Goal: Task Accomplishment & Management: Use online tool/utility

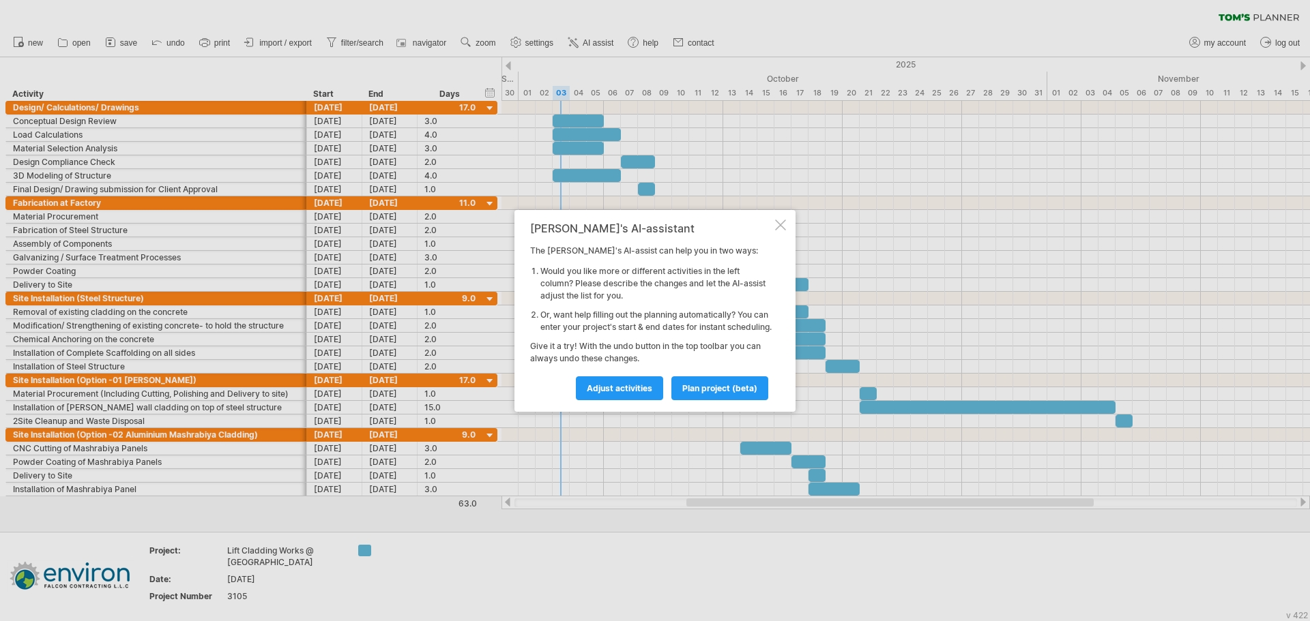
click at [779, 220] on div at bounding box center [780, 225] width 11 height 11
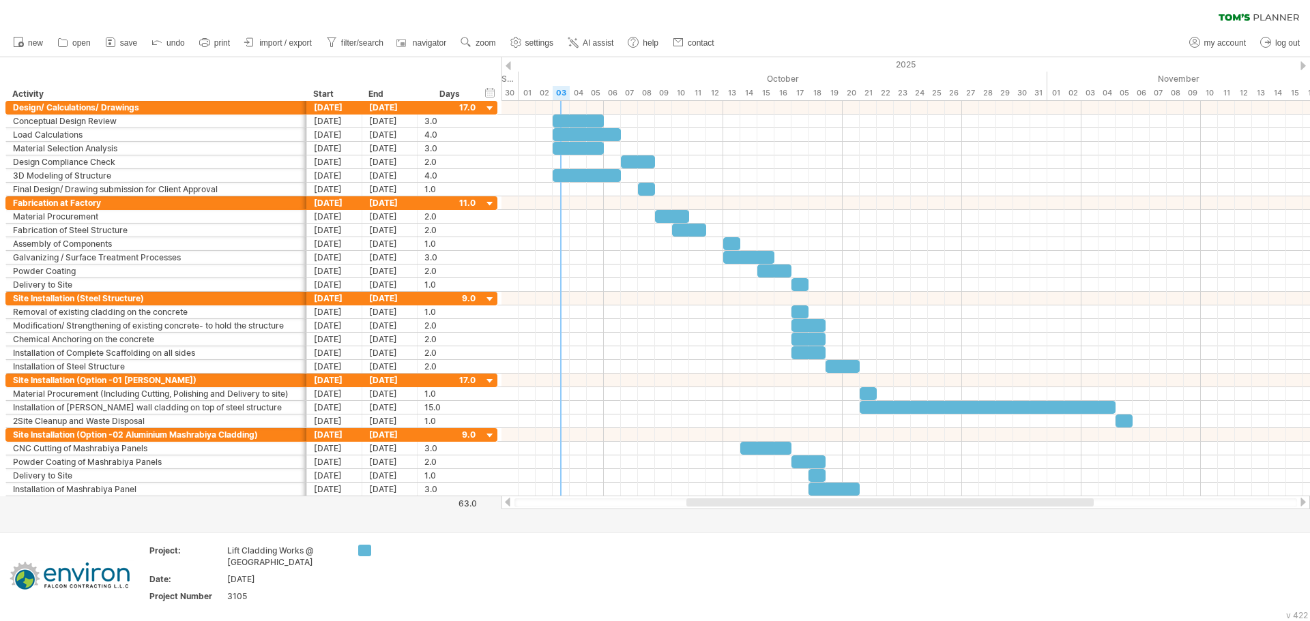
click at [270, 43] on span "import / export" at bounding box center [285, 43] width 53 height 10
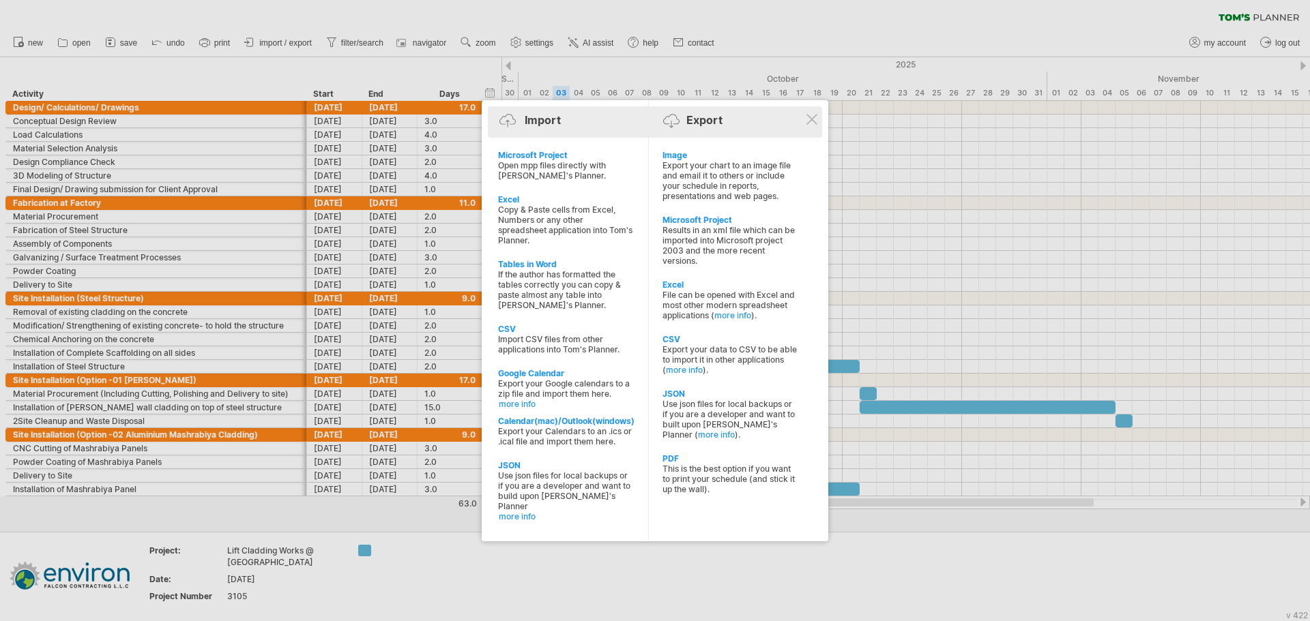
click at [807, 113] on div "Import Export" at bounding box center [654, 123] width 327 height 20
click at [812, 119] on div at bounding box center [811, 119] width 11 height 11
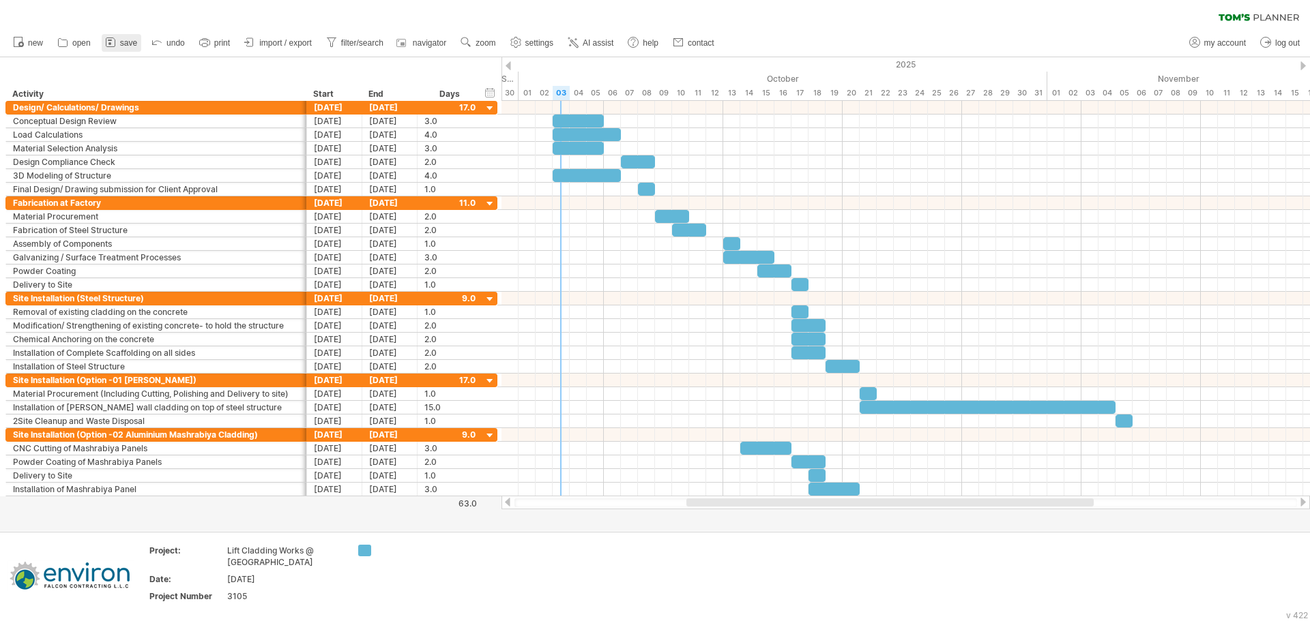
click at [110, 43] on rect at bounding box center [109, 43] width 3 height 3
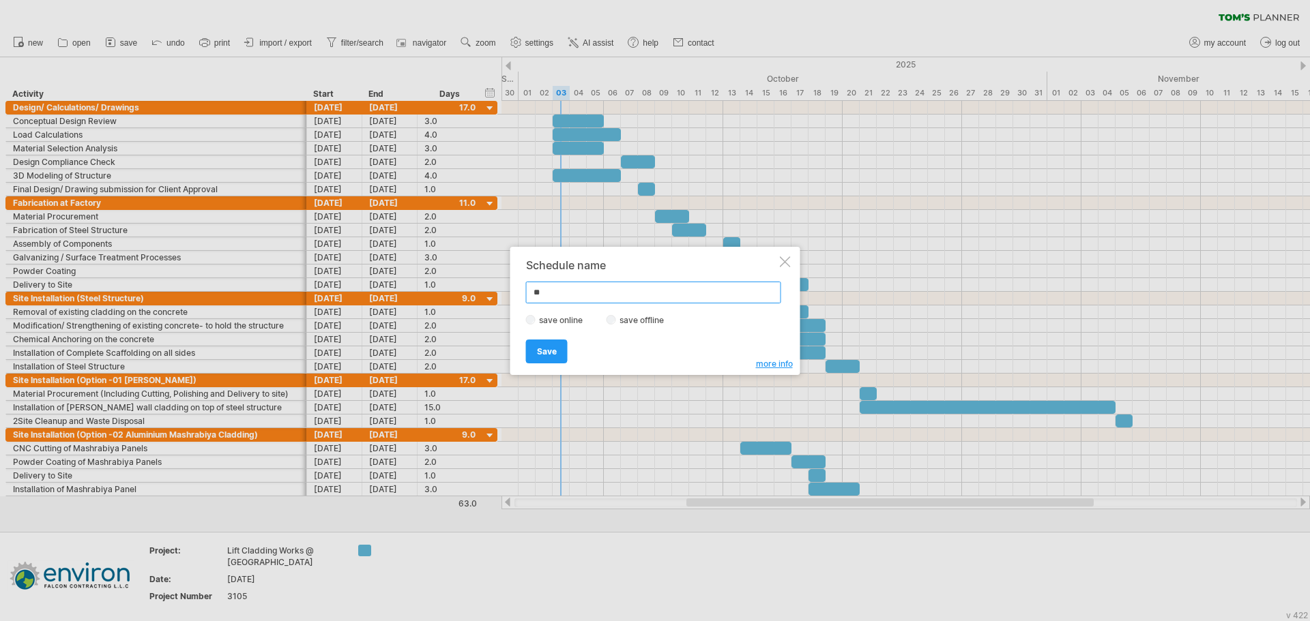
type input "*"
type input "**********"
click at [533, 355] on link "Save" at bounding box center [547, 352] width 42 height 24
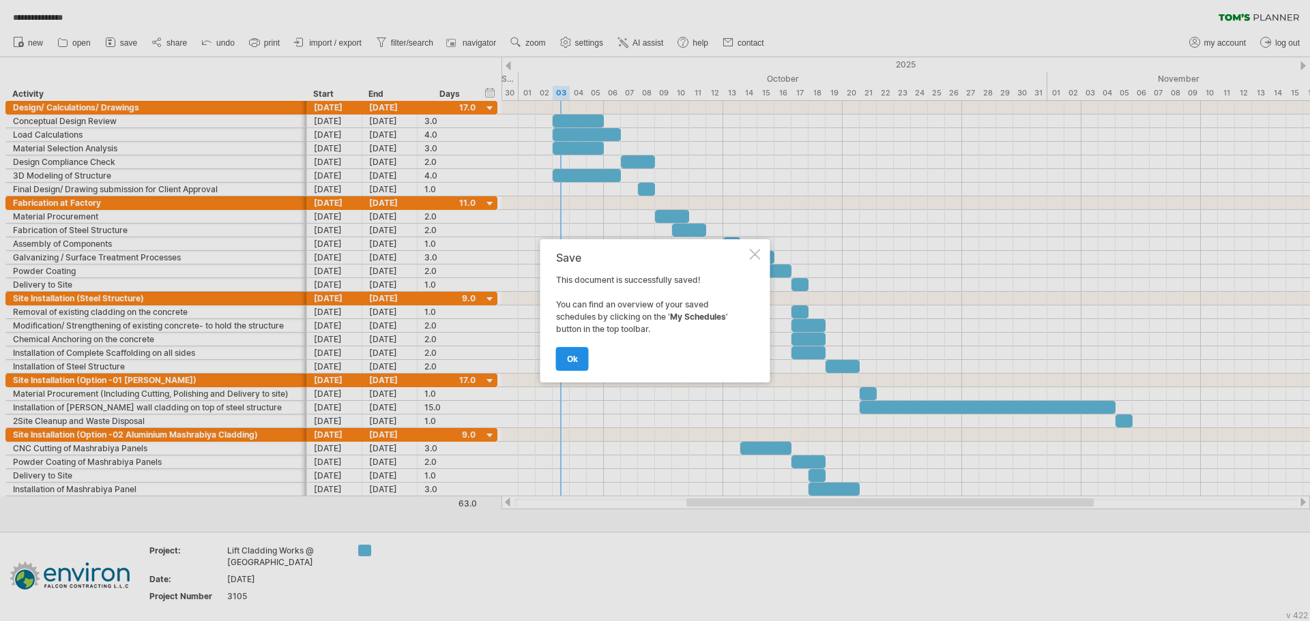
click at [578, 354] on link "ok" at bounding box center [572, 359] width 33 height 24
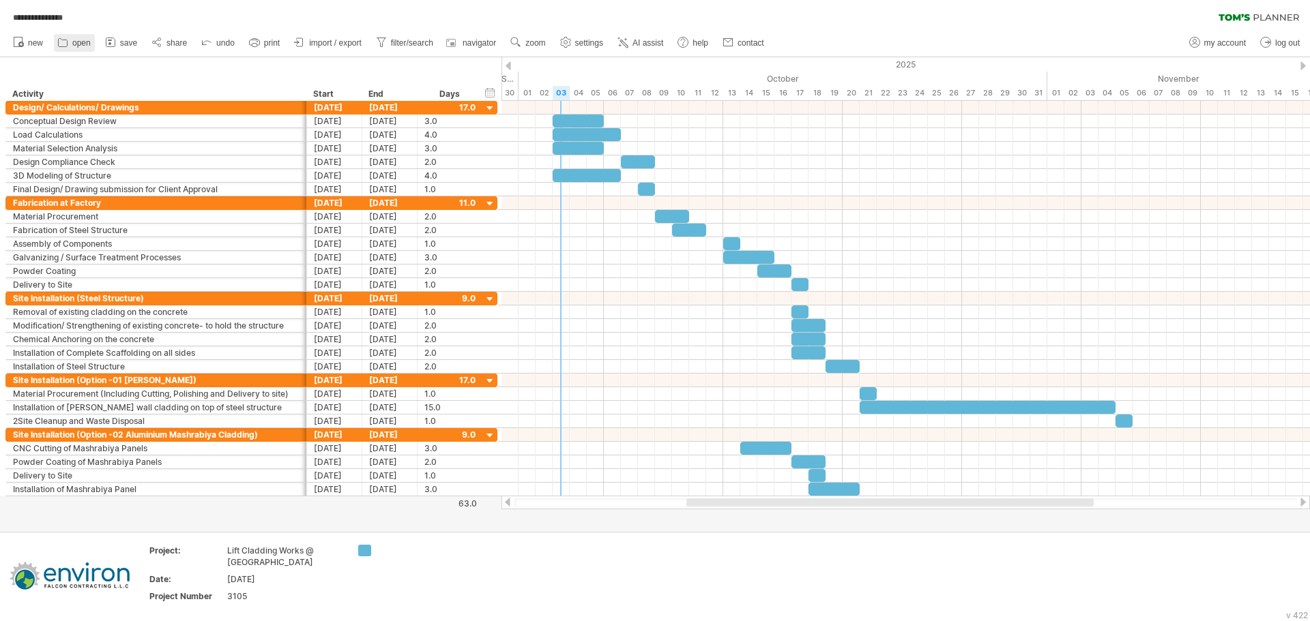
click at [86, 46] on span "open" at bounding box center [81, 43] width 18 height 10
type input "**********"
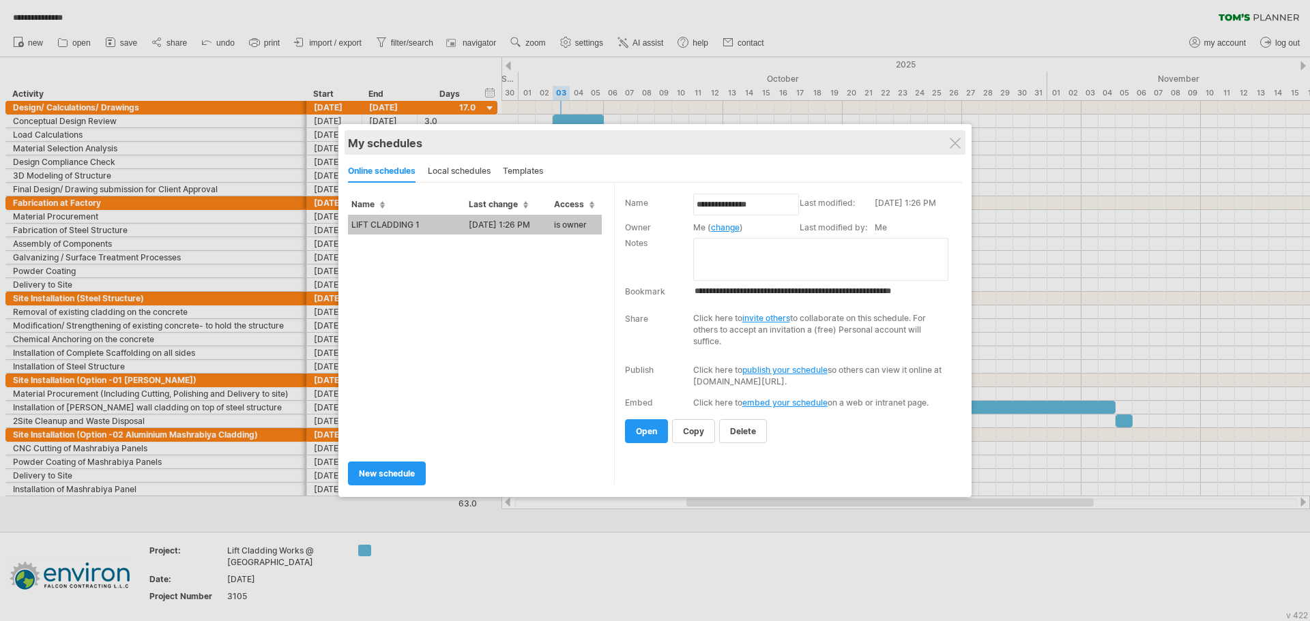
click at [948, 144] on div "My schedules" at bounding box center [655, 143] width 614 height 14
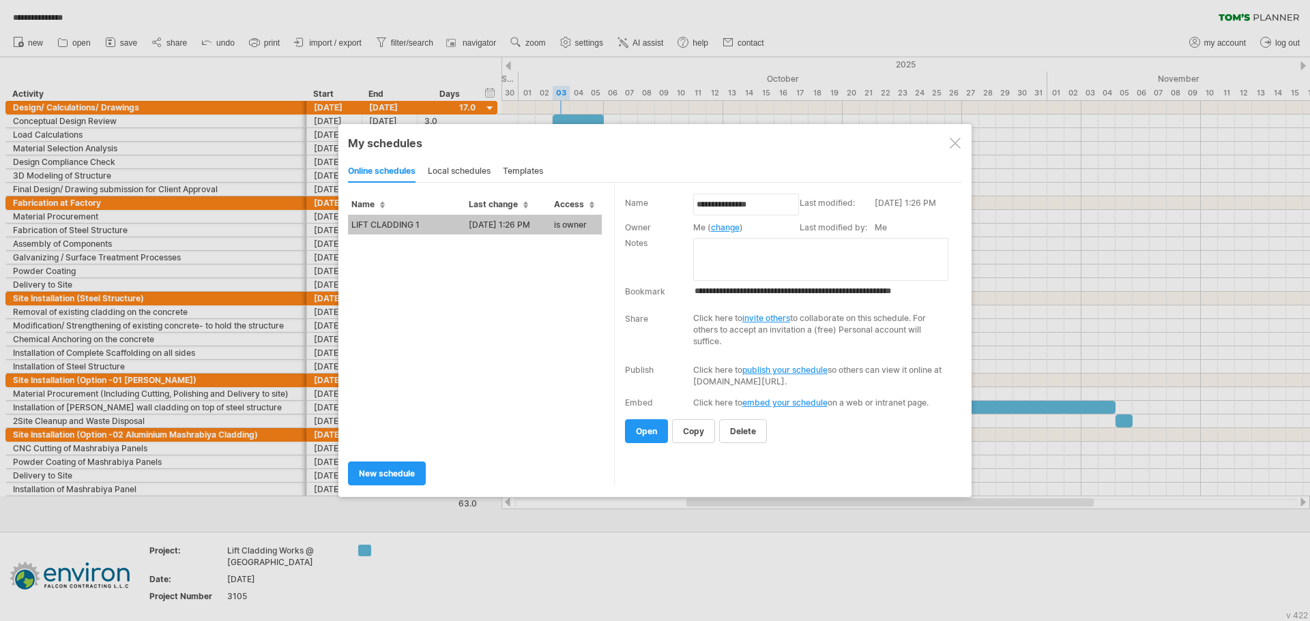
click at [952, 143] on div at bounding box center [954, 143] width 11 height 11
